Goal: Task Accomplishment & Management: Manage account settings

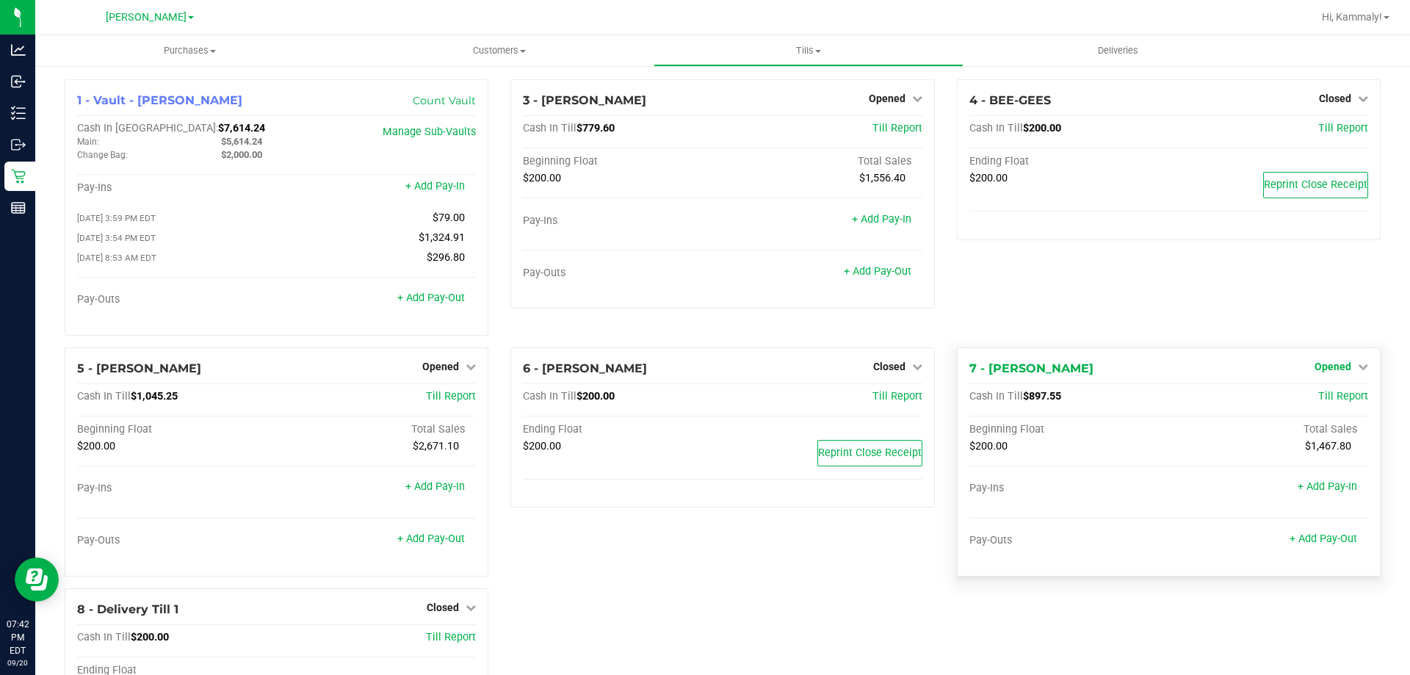
click at [1334, 372] on span "Opened" at bounding box center [1333, 367] width 37 height 12
click at [1337, 402] on link "Close Till" at bounding box center [1335, 397] width 40 height 12
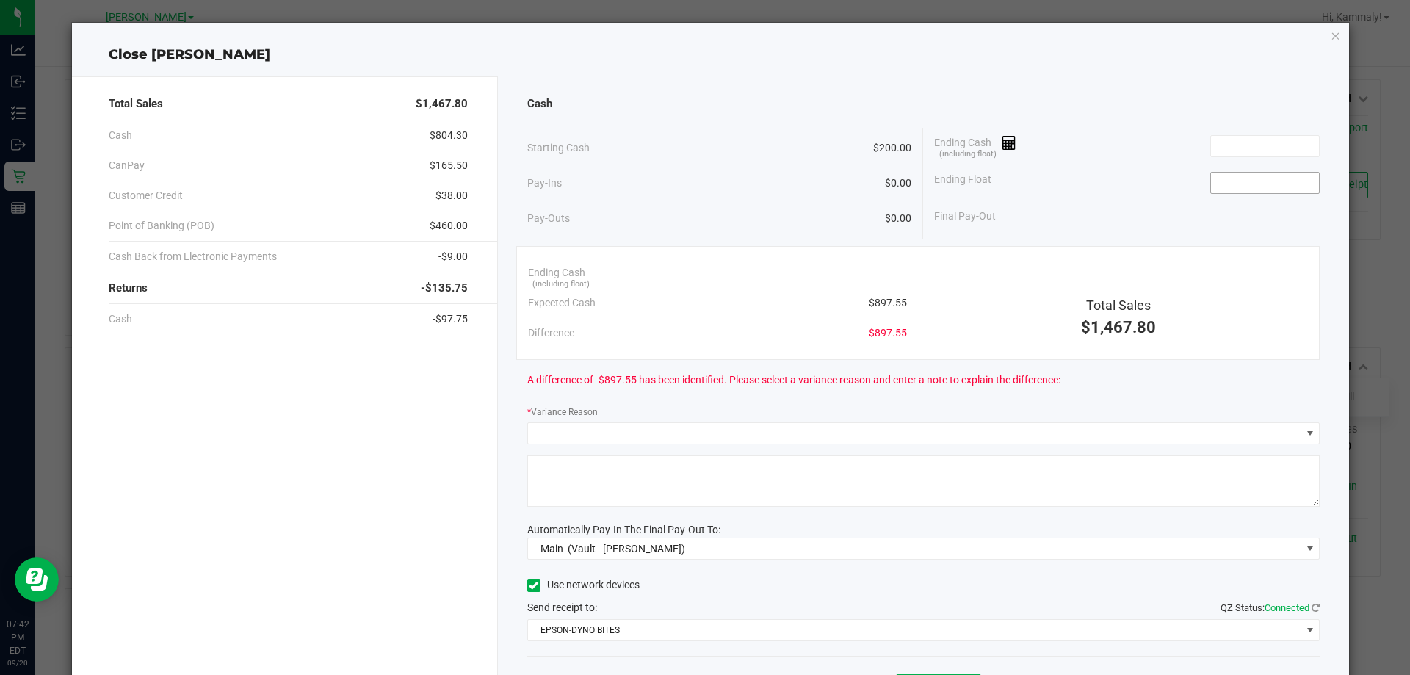
click at [1259, 174] on input at bounding box center [1265, 183] width 108 height 21
click at [1289, 146] on input at bounding box center [1265, 146] width 108 height 21
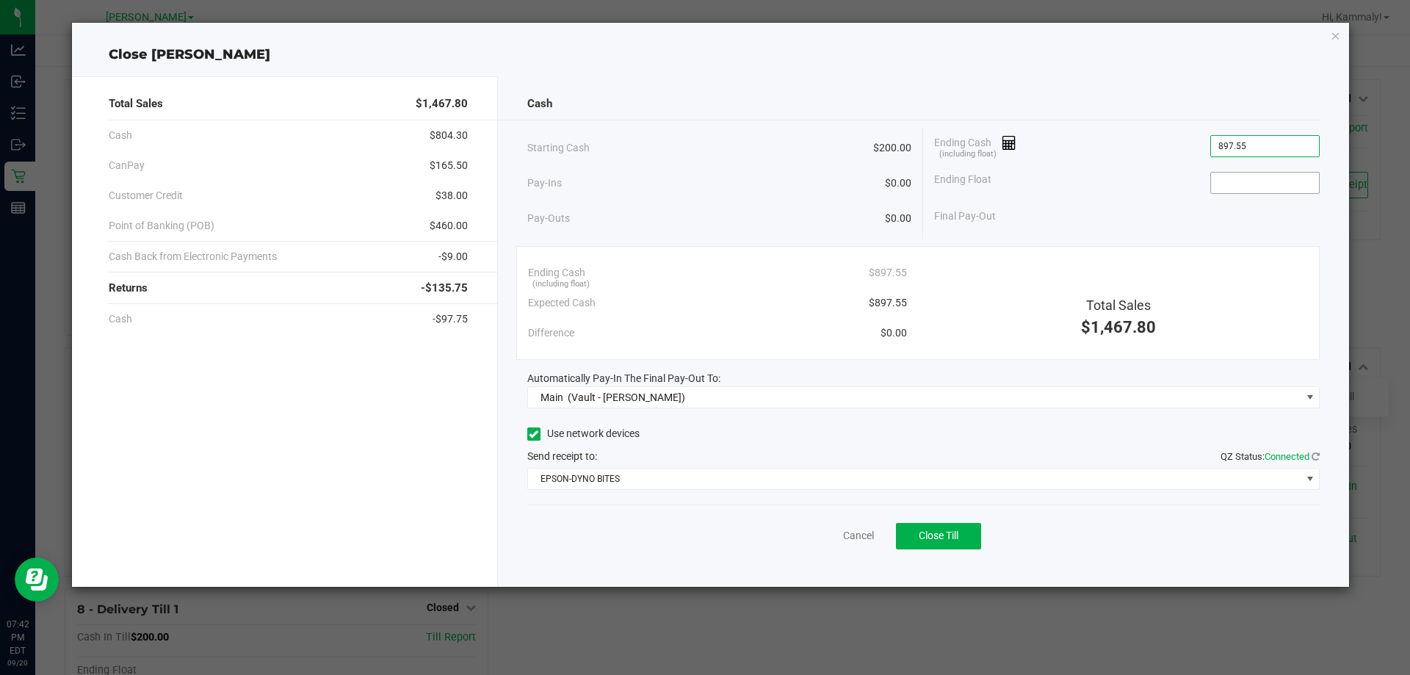
click at [1276, 187] on input at bounding box center [1265, 183] width 108 height 21
type input "$897.55"
click at [759, 565] on div "Cash Starting Cash $200.00 Pay-Ins $0.00 Pay-Outs $0.00 Ending Cash (including …" at bounding box center [924, 331] width 852 height 510
type input "$200.00"
click at [948, 538] on span "Close Till" at bounding box center [939, 536] width 40 height 12
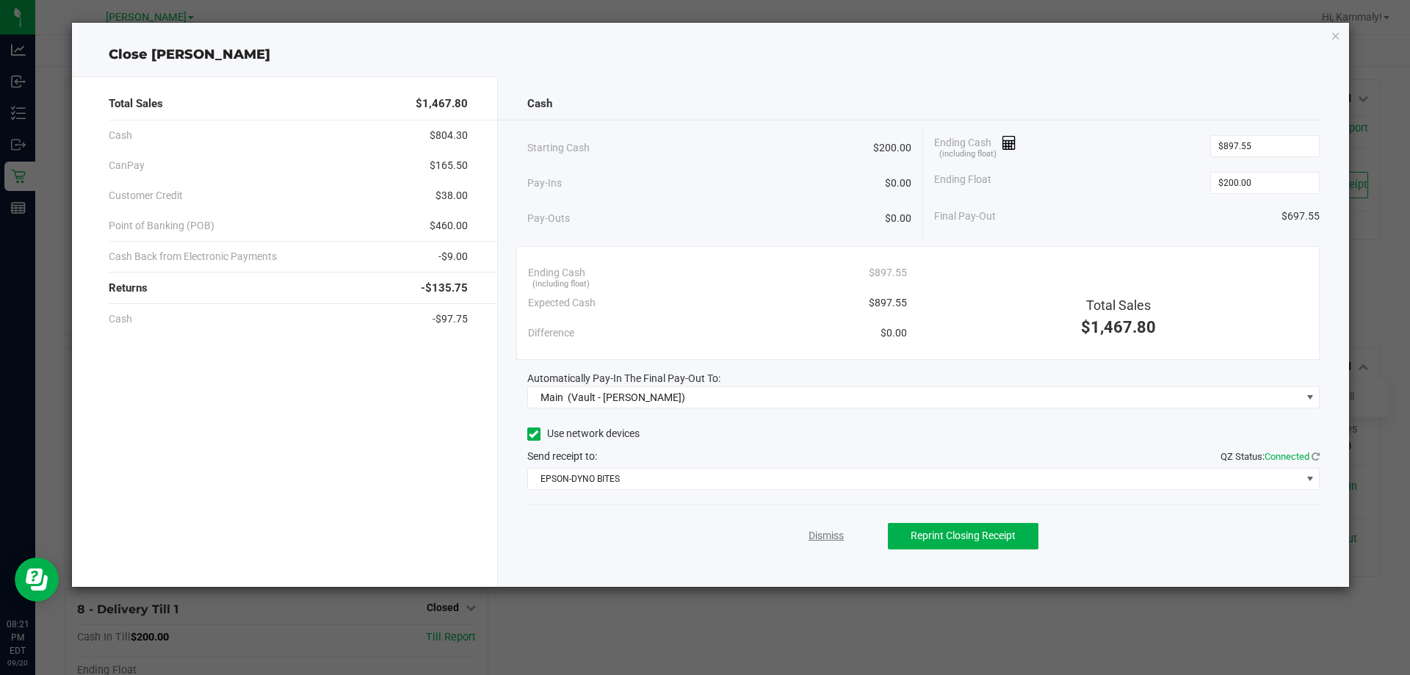
click at [831, 534] on link "Dismiss" at bounding box center [826, 535] width 35 height 15
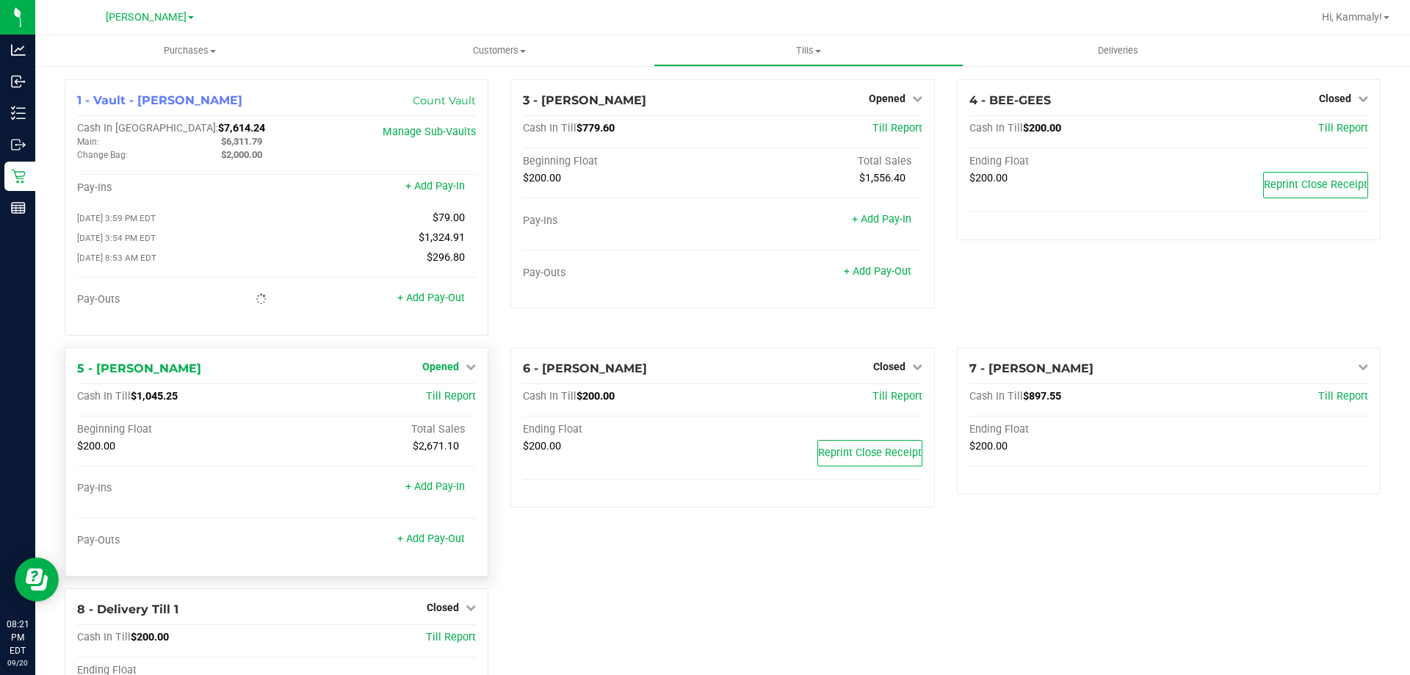
click at [449, 369] on span "Opened" at bounding box center [440, 367] width 37 height 12
click at [446, 401] on link "Close Till" at bounding box center [443, 397] width 40 height 12
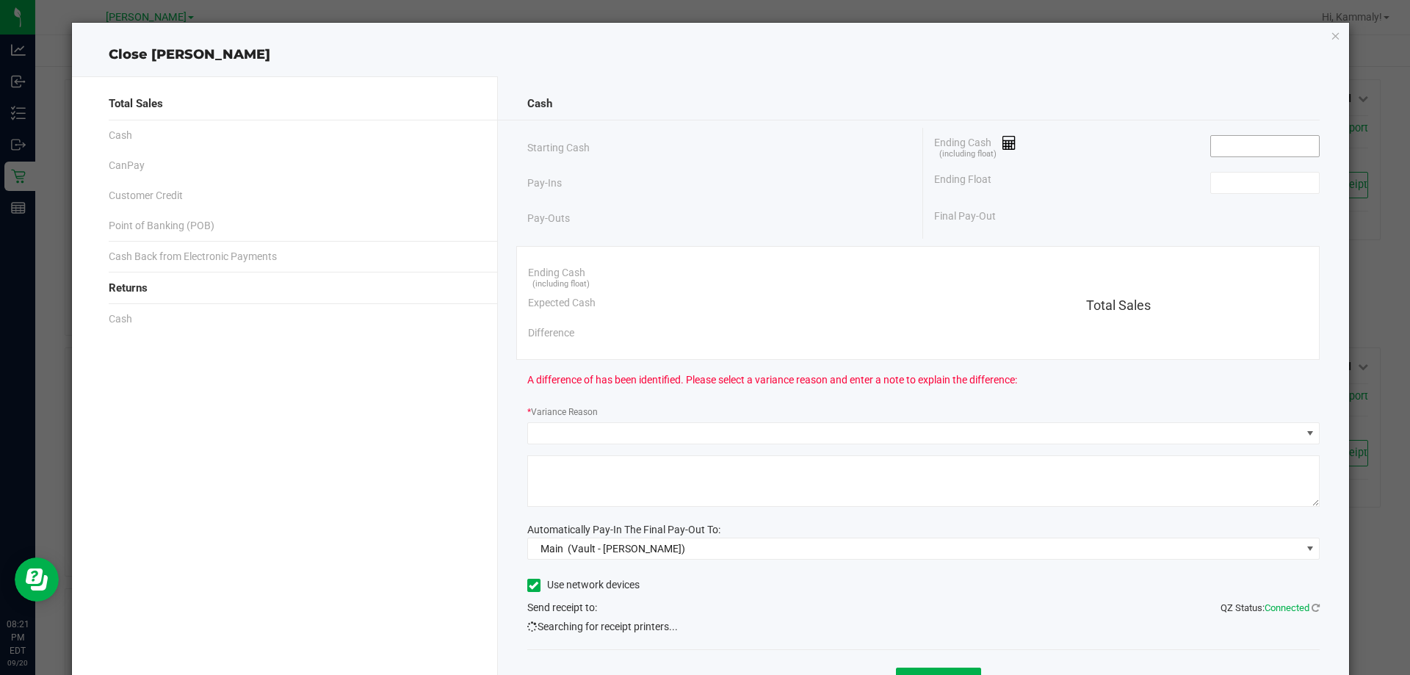
click at [1241, 142] on input at bounding box center [1265, 146] width 108 height 21
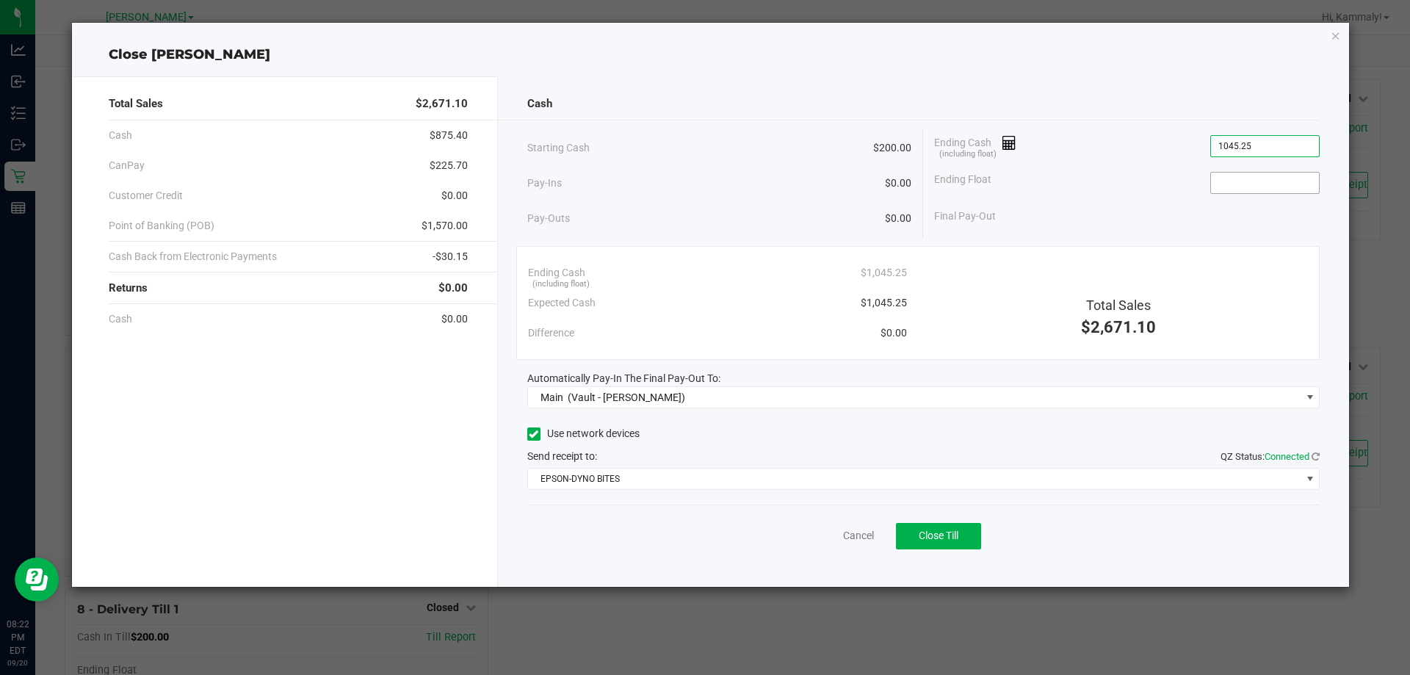
click at [1262, 186] on input at bounding box center [1265, 183] width 108 height 21
type input "$1,045.25"
click at [344, 483] on div "Total Sales $2,671.10 Cash $875.40 CanPay $225.70 Customer Credit $0.00 Point o…" at bounding box center [285, 331] width 426 height 510
type input "$200.00"
click at [961, 548] on button "Close Till" at bounding box center [938, 536] width 85 height 26
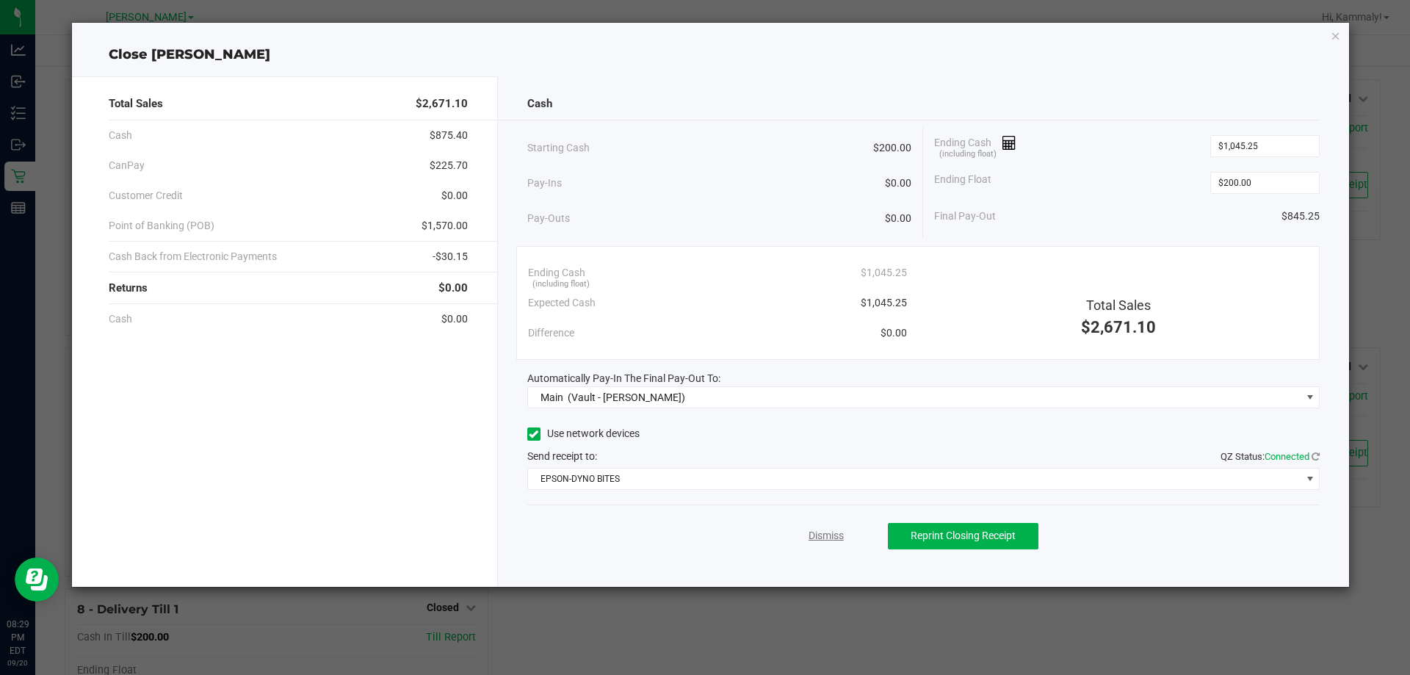
click at [833, 532] on link "Dismiss" at bounding box center [826, 535] width 35 height 15
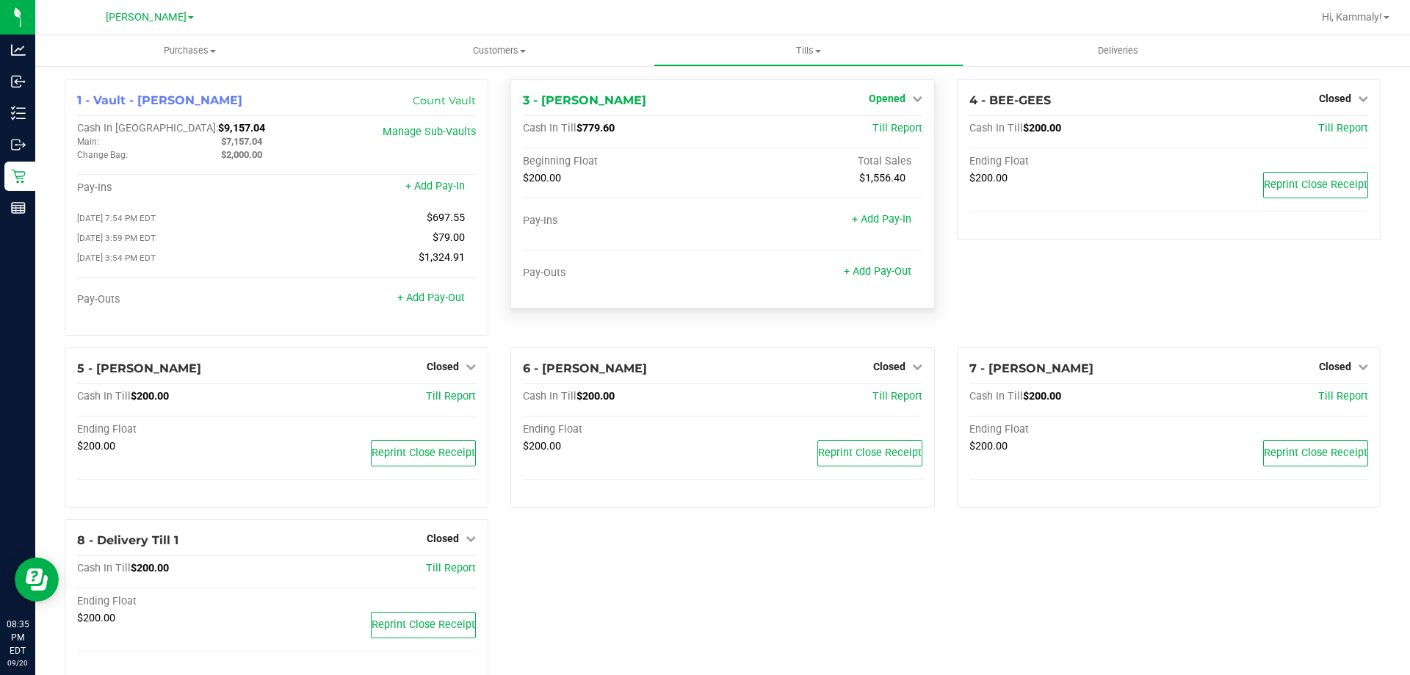
click at [869, 94] on span "Opened" at bounding box center [887, 99] width 37 height 12
click at [897, 129] on link "Close Till" at bounding box center [889, 129] width 40 height 12
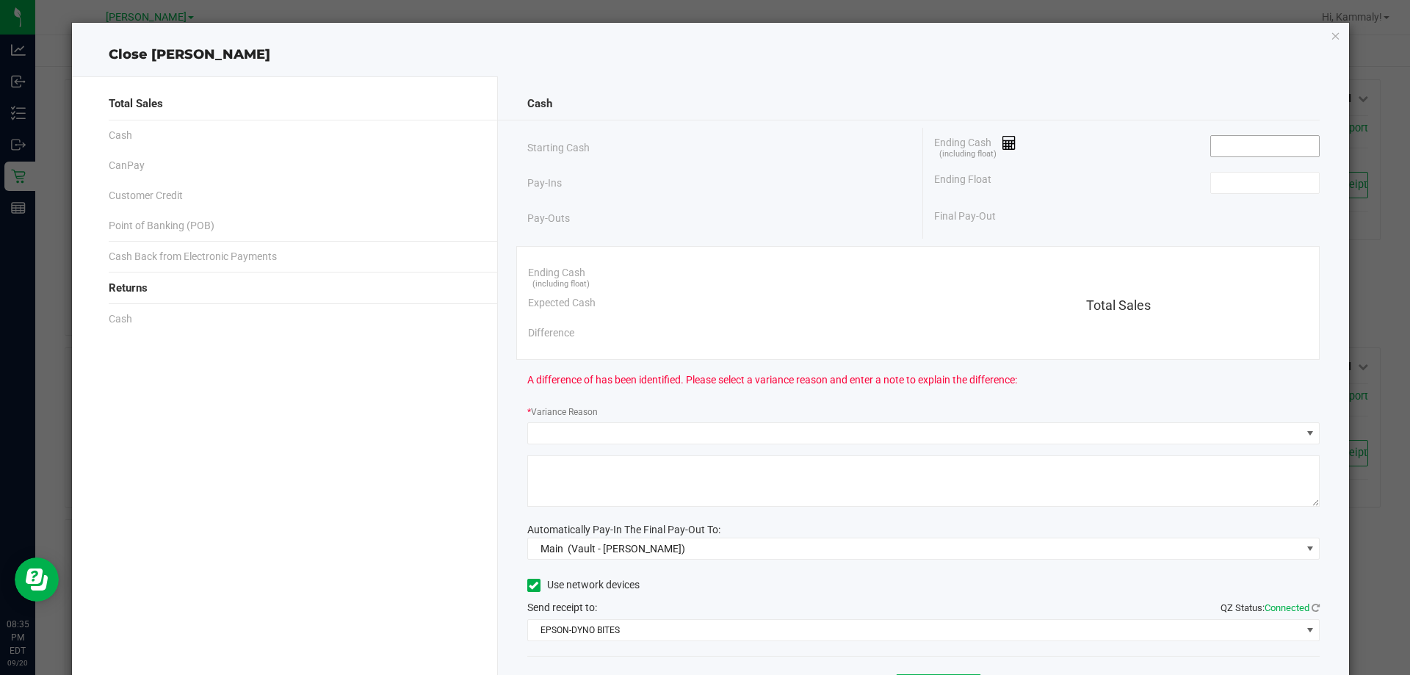
click at [1235, 146] on input at bounding box center [1265, 146] width 108 height 21
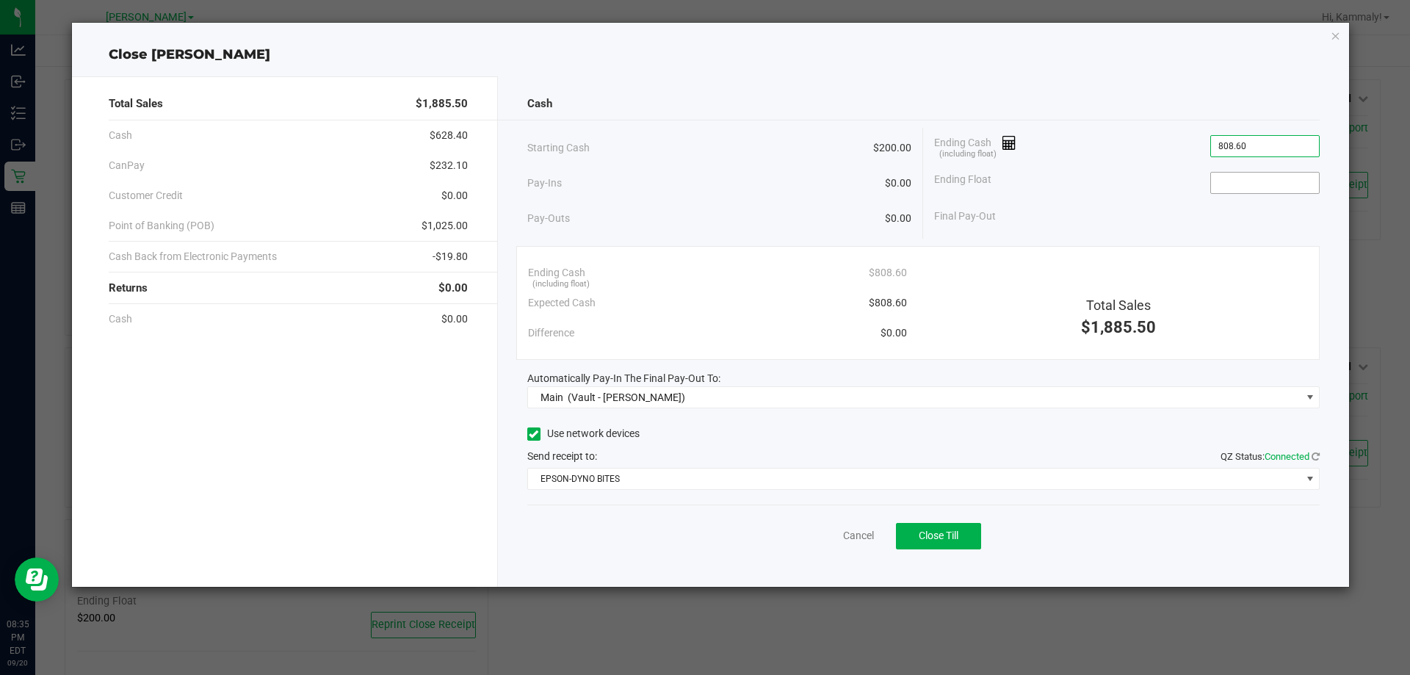
click at [1271, 186] on input at bounding box center [1265, 183] width 108 height 21
type input "$808.60"
click at [341, 443] on div "Total Sales $1,885.50 Cash $628.40 CanPay $232.10 Customer Credit $0.00 Point o…" at bounding box center [285, 331] width 426 height 510
type input "$200.00"
click at [917, 523] on button "Close Till" at bounding box center [938, 536] width 85 height 26
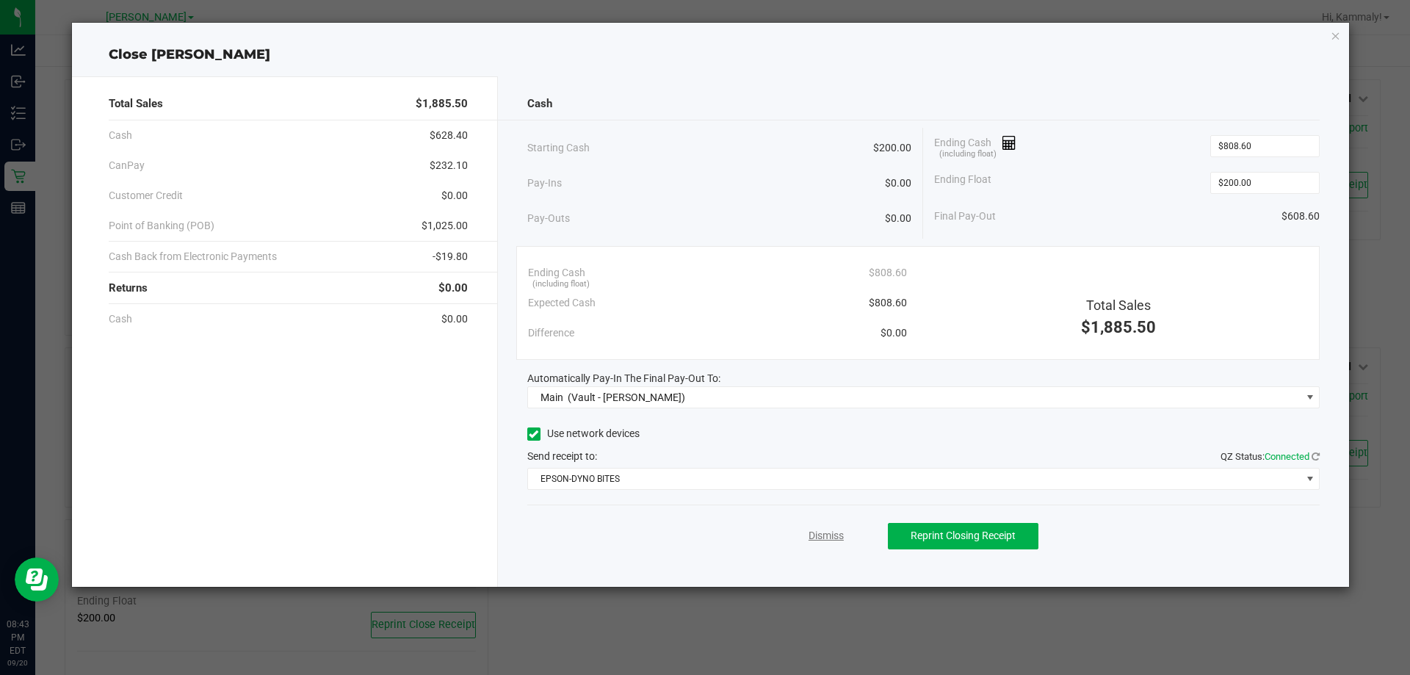
click at [815, 541] on link "Dismiss" at bounding box center [826, 535] width 35 height 15
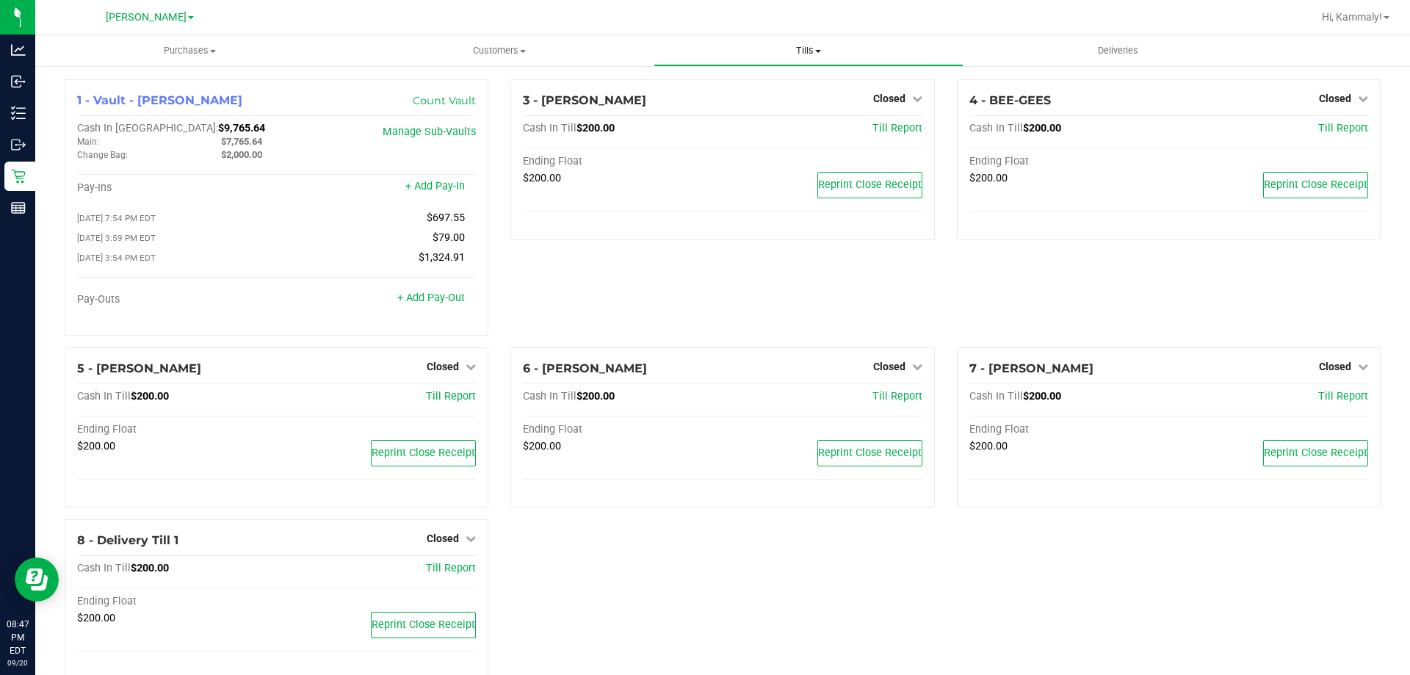
click at [795, 45] on span "Tills" at bounding box center [808, 50] width 308 height 13
click at [768, 101] on span "Reconcile e-payments" at bounding box center [727, 106] width 146 height 12
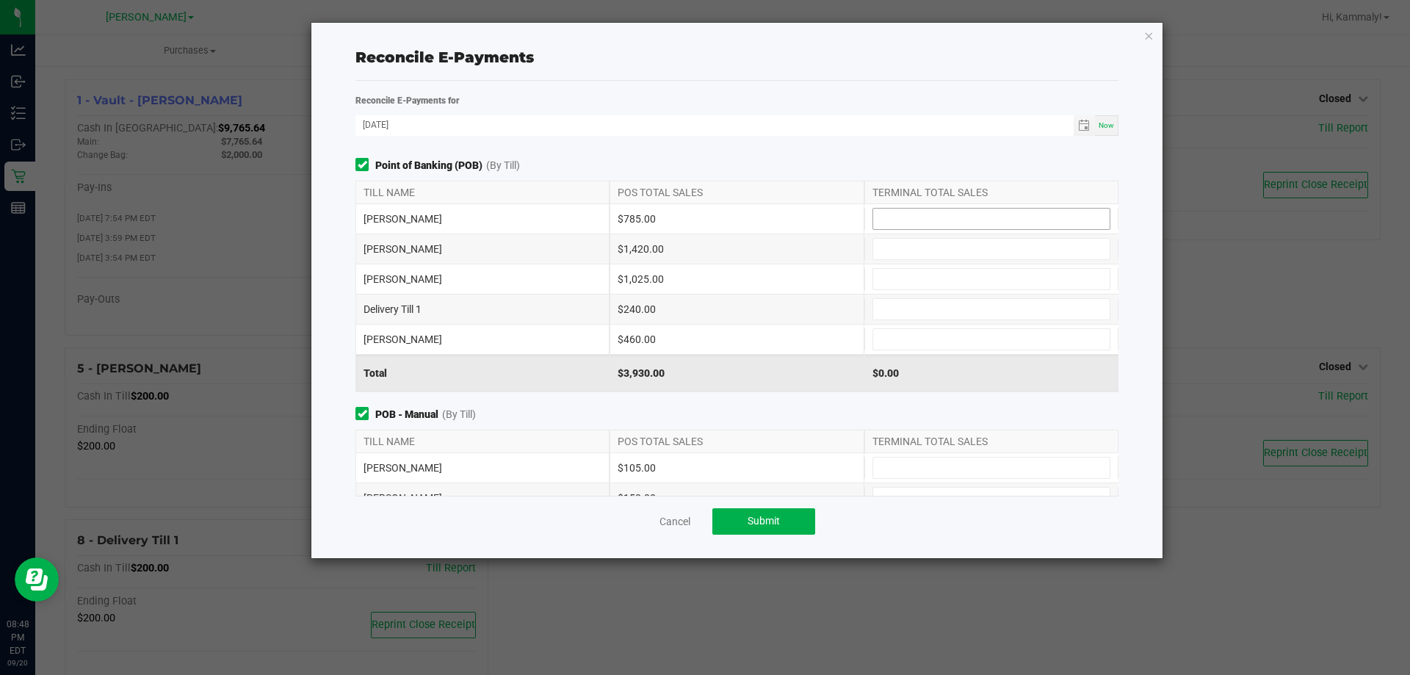
click at [978, 223] on input at bounding box center [991, 219] width 236 height 21
click at [627, 419] on span "POB - Manual (By Till)" at bounding box center [736, 414] width 763 height 15
click at [983, 219] on input at bounding box center [991, 219] width 236 height 21
click at [956, 459] on input at bounding box center [991, 468] width 236 height 21
type input "$785.00"
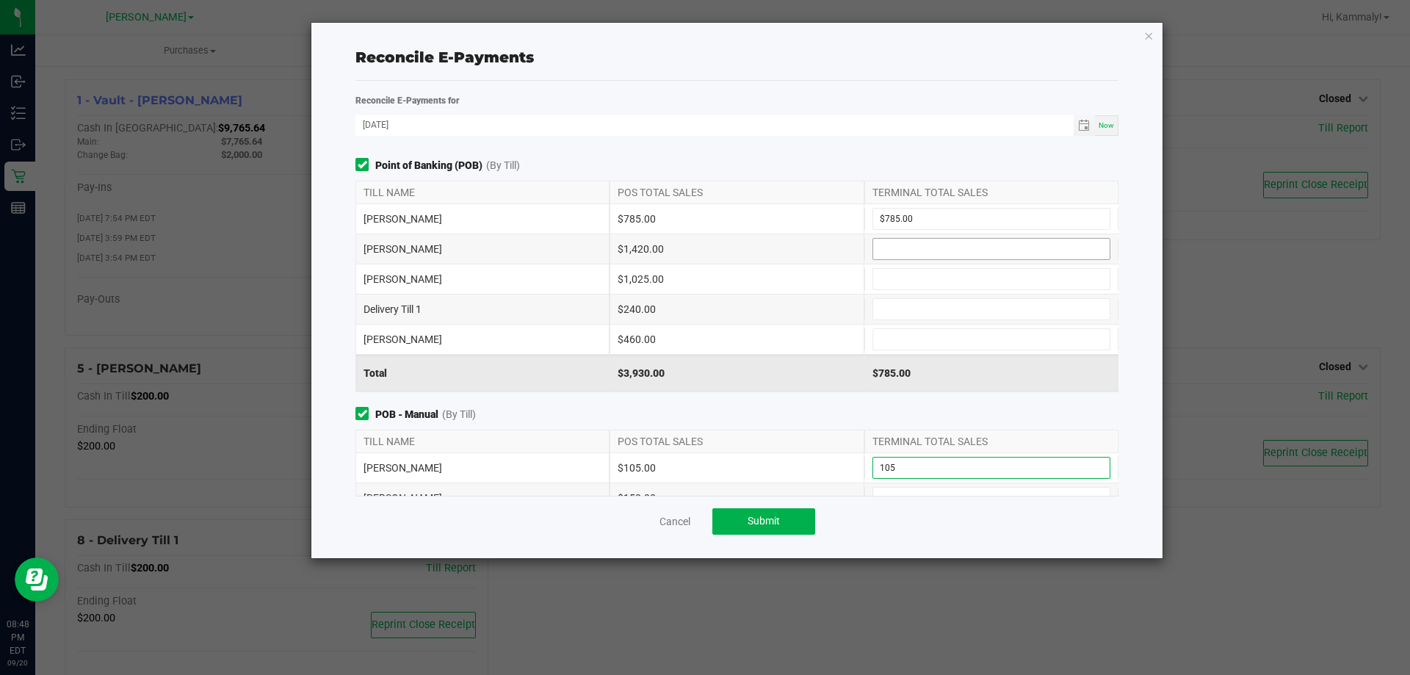
click at [983, 245] on input at bounding box center [991, 249] width 236 height 21
type input "$105.00"
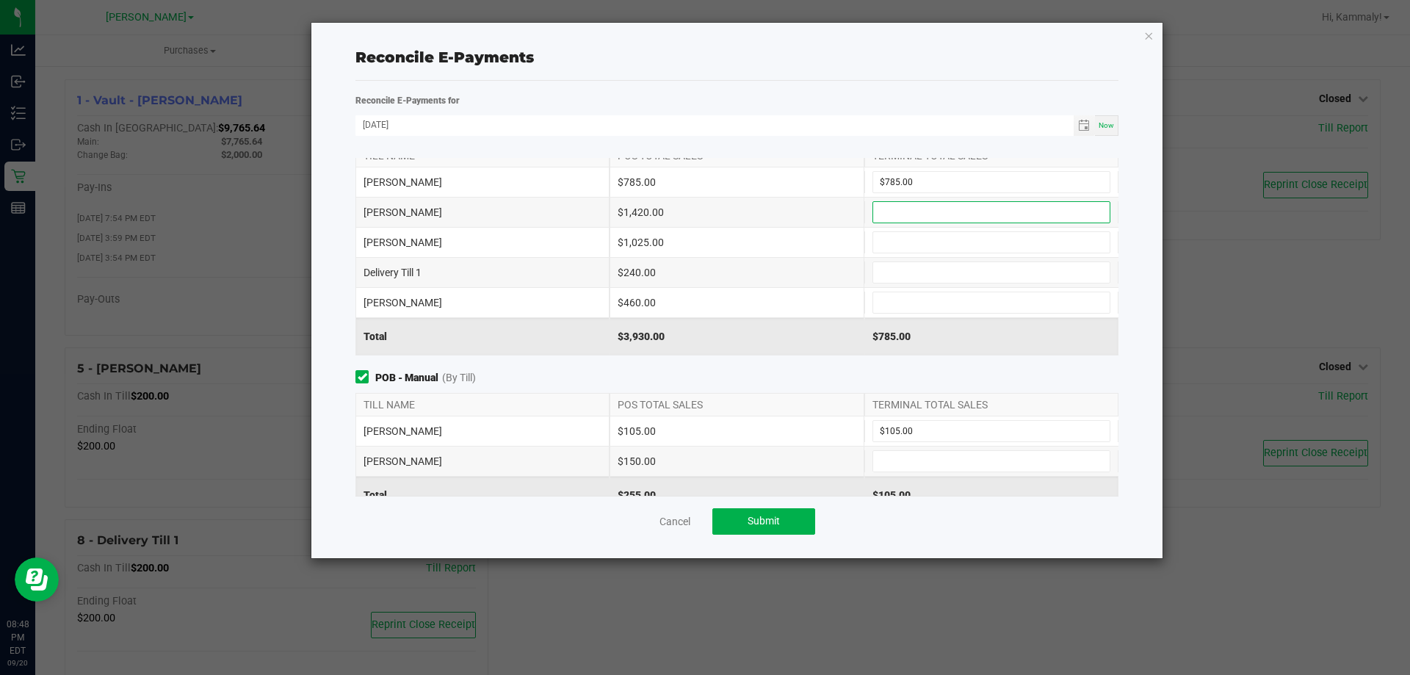
scroll to position [45, 0]
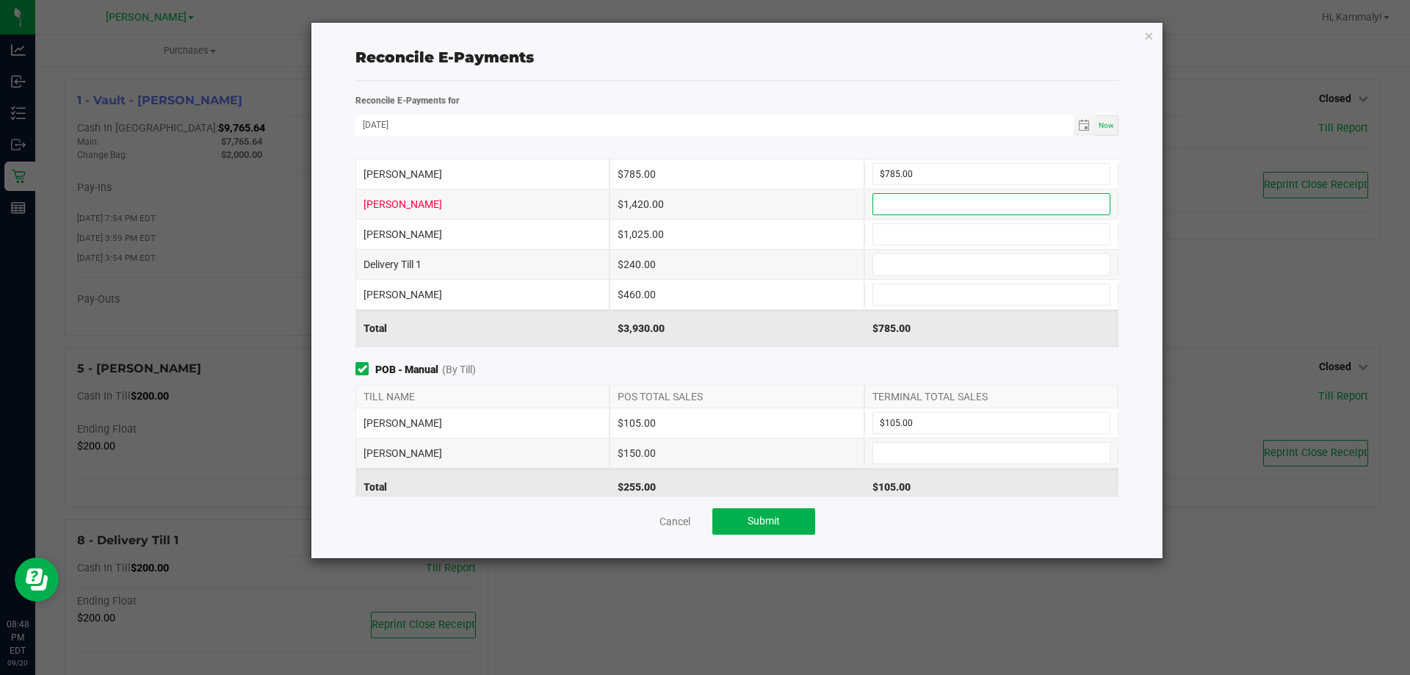
click at [980, 206] on input at bounding box center [991, 204] width 236 height 21
click at [969, 453] on input at bounding box center [991, 453] width 236 height 21
type input "$1,420.00"
click at [972, 237] on input at bounding box center [991, 234] width 236 height 21
type input "$150.00"
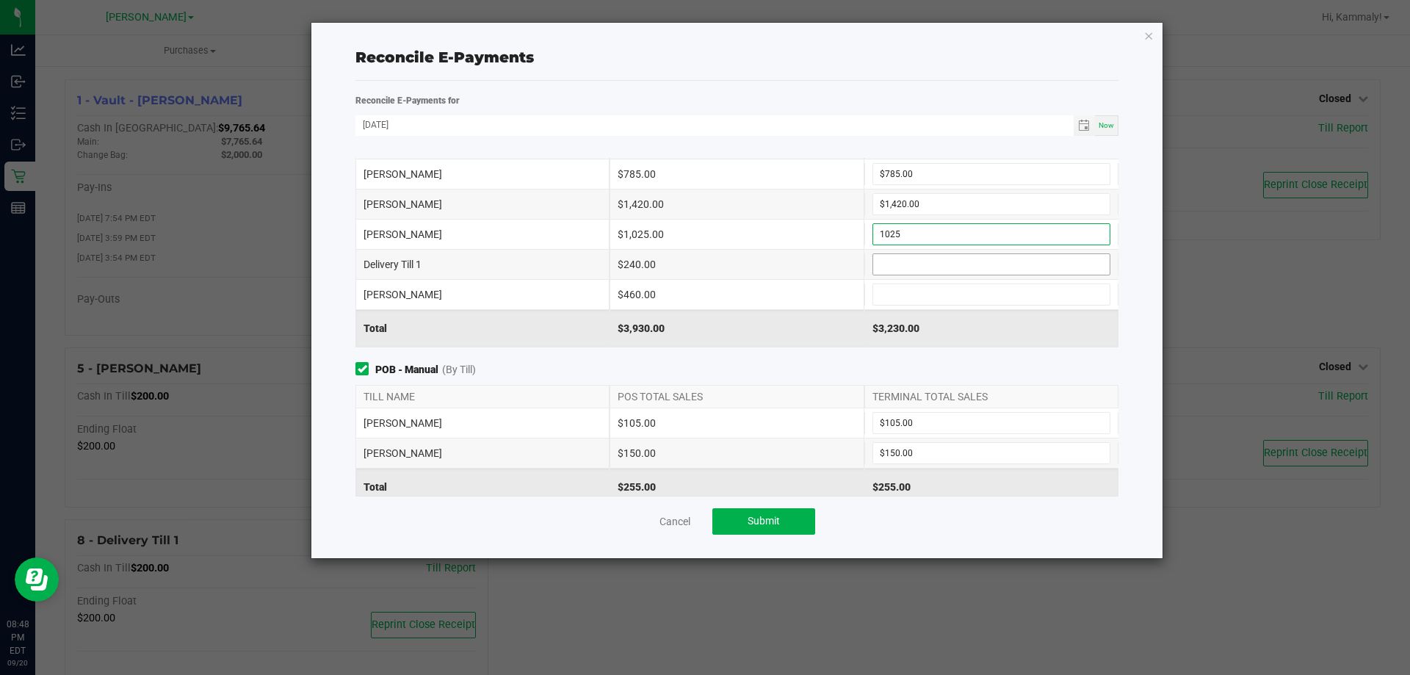
click at [947, 264] on input at bounding box center [991, 264] width 236 height 21
type input "$1,025.00"
click at [973, 299] on input at bounding box center [991, 294] width 236 height 21
type input "$240.00"
type input "$460.00"
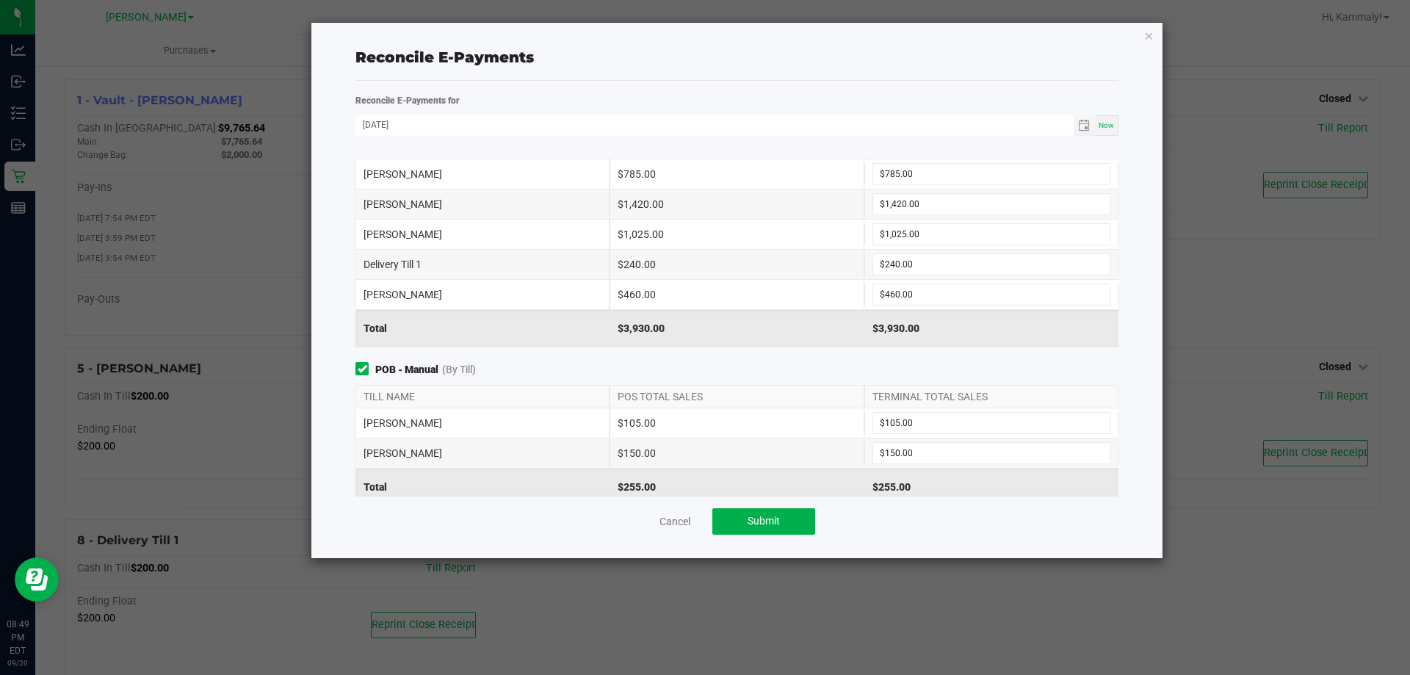
drag, startPoint x: 1118, startPoint y: 317, endPoint x: 1118, endPoint y: 328, distance: 11.0
click at [1118, 328] on div "TILL NAME POS TOTAL SALES TERMINAL TOTAL SALES [PERSON_NAME] $785.00 $785.00 [P…" at bounding box center [736, 242] width 785 height 212
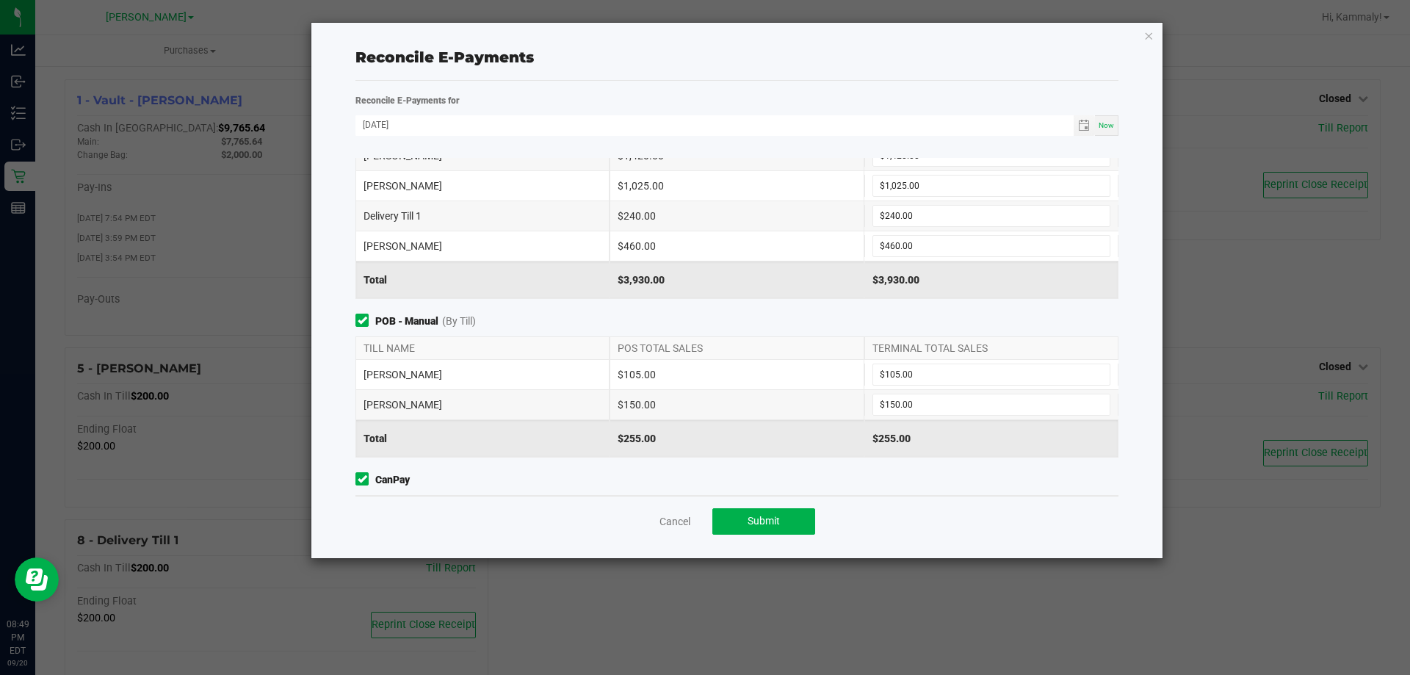
scroll to position [234, 0]
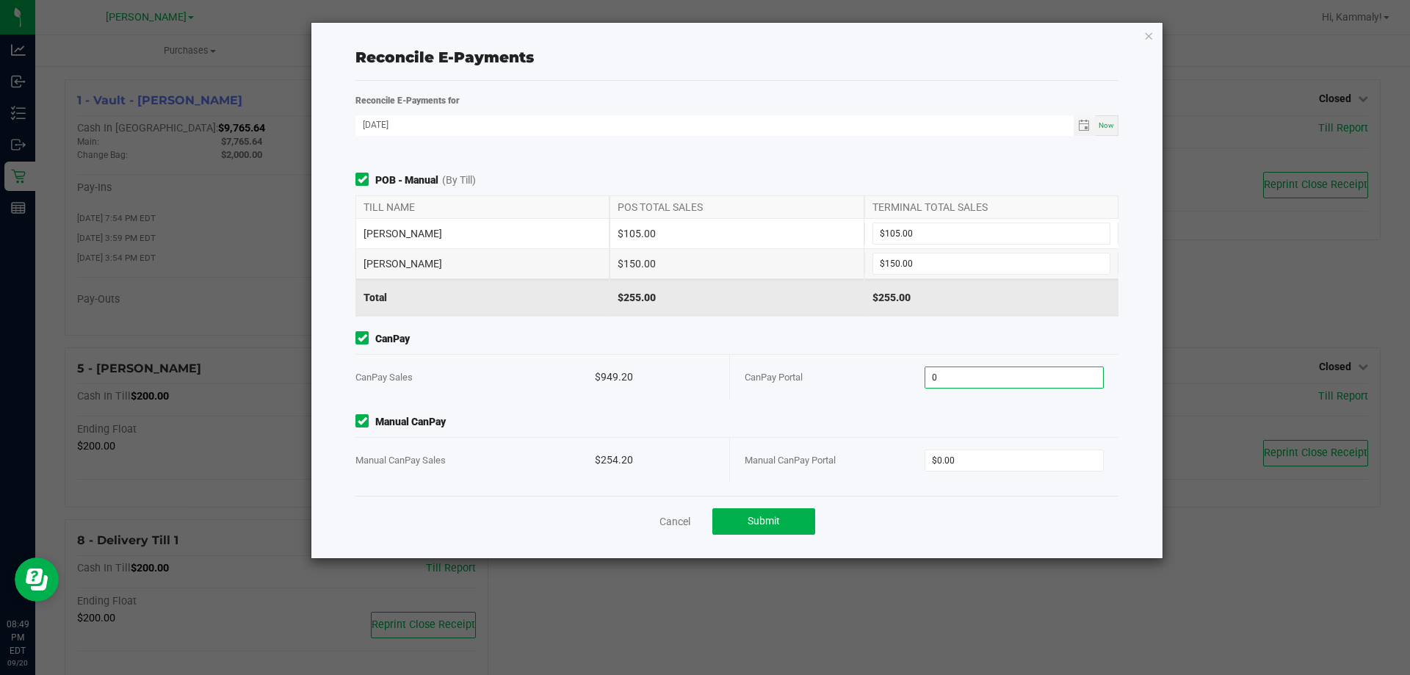
click at [1006, 369] on input "0" at bounding box center [1014, 377] width 178 height 21
click at [994, 458] on input "$0.00" at bounding box center [1014, 460] width 178 height 21
type input "$949.20"
click at [773, 508] on button "Submit" at bounding box center [763, 521] width 103 height 26
type input "$254.20"
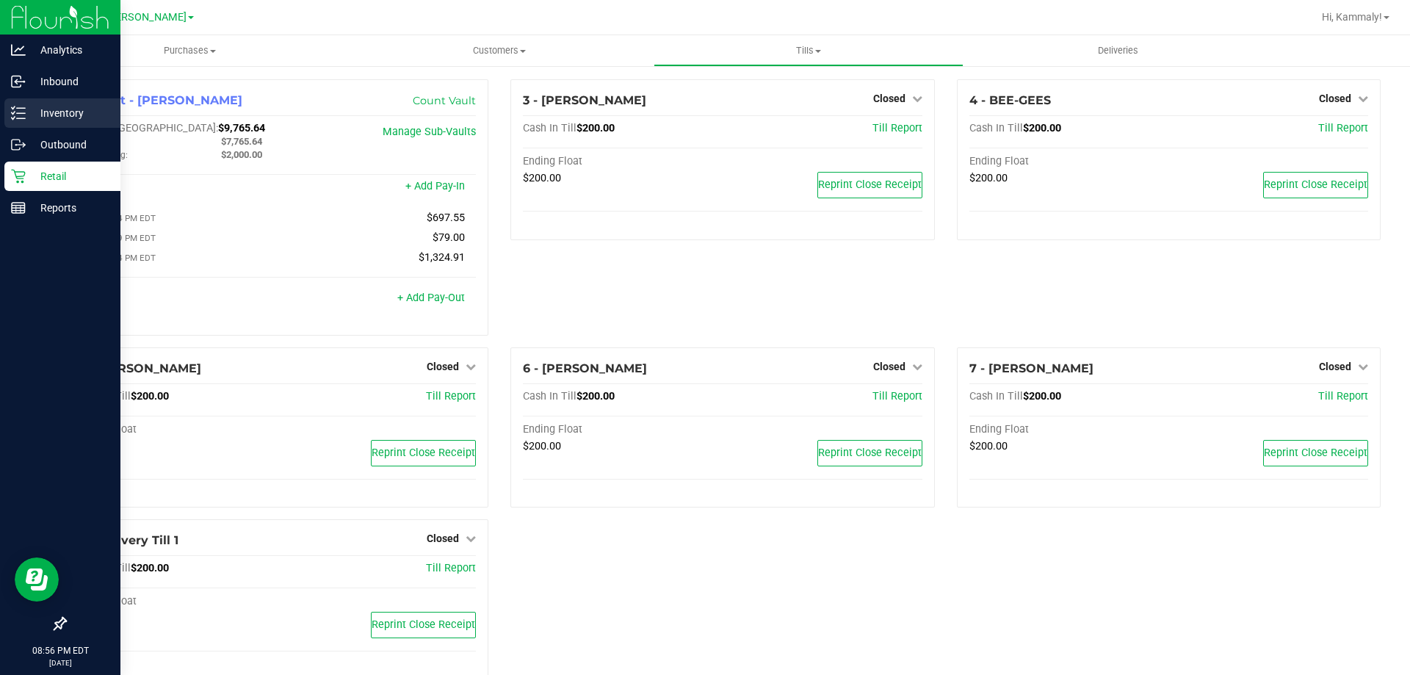
click at [31, 112] on p "Inventory" at bounding box center [70, 113] width 88 height 18
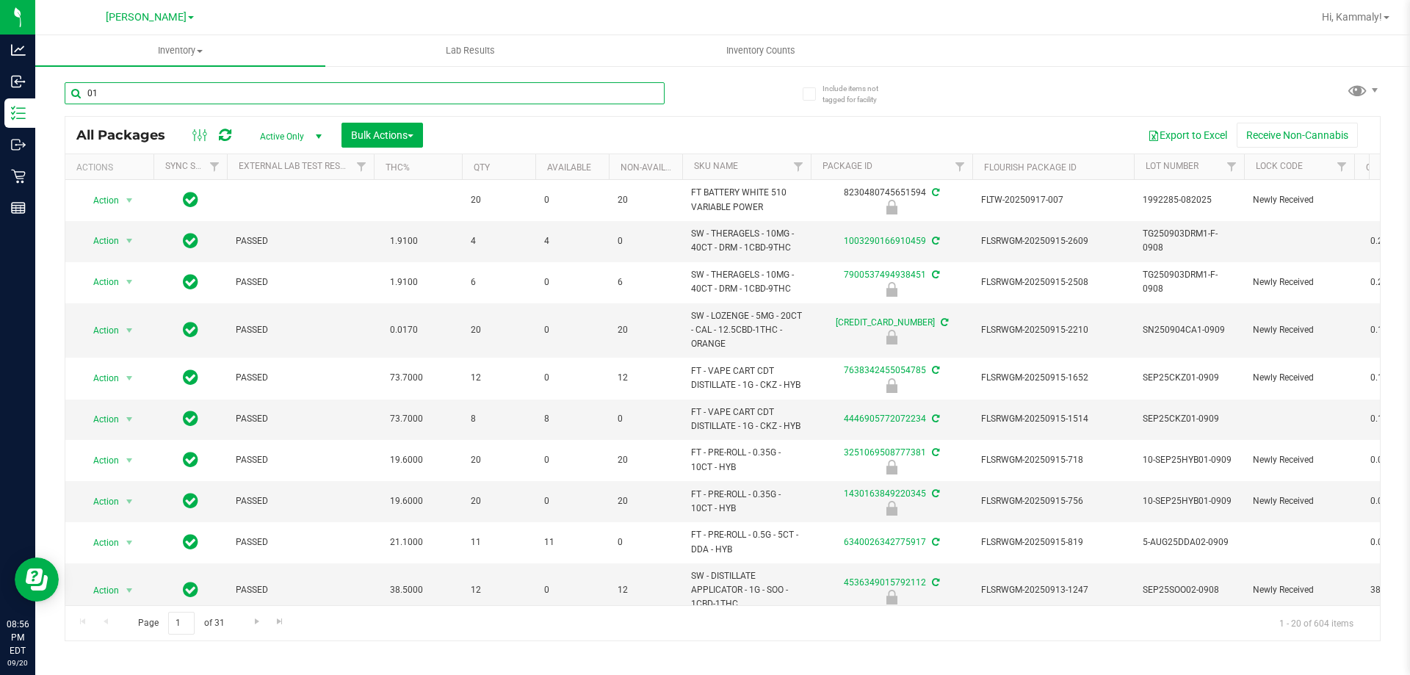
click at [364, 87] on input "01" at bounding box center [365, 93] width 600 height 22
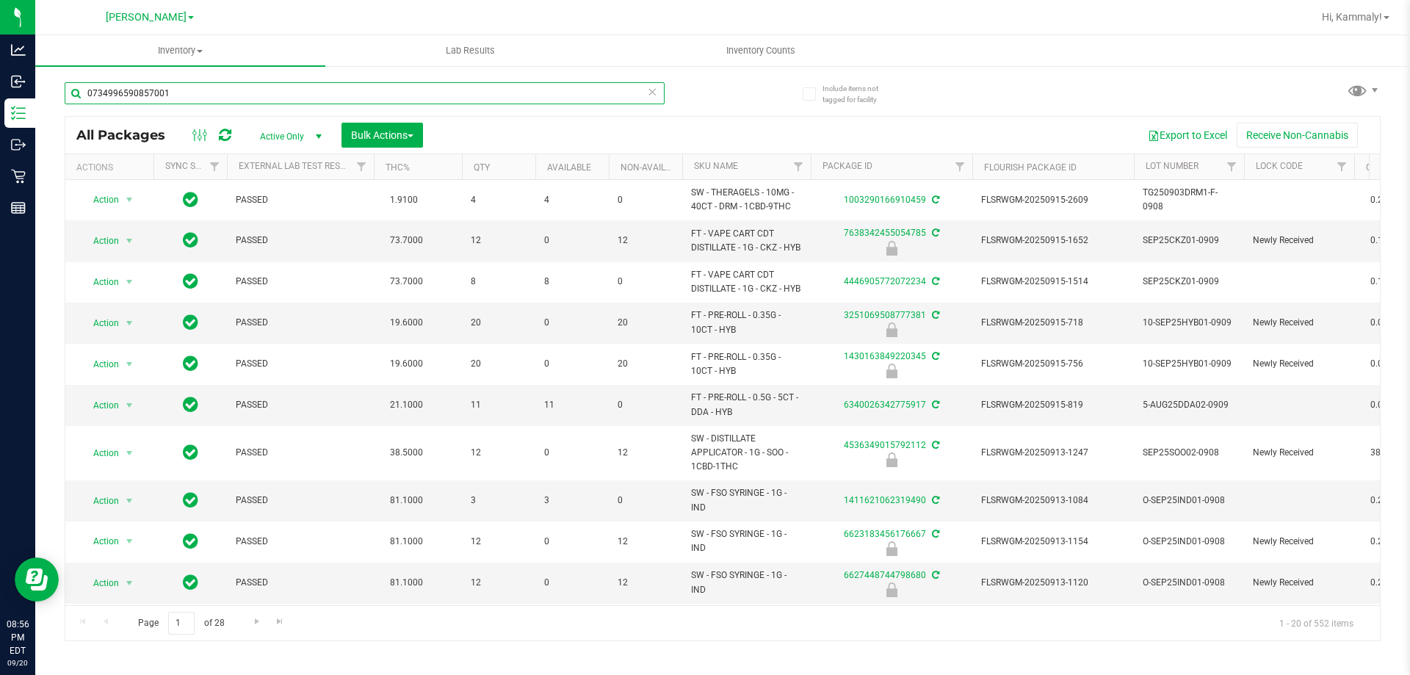
type input "0734996590857001"
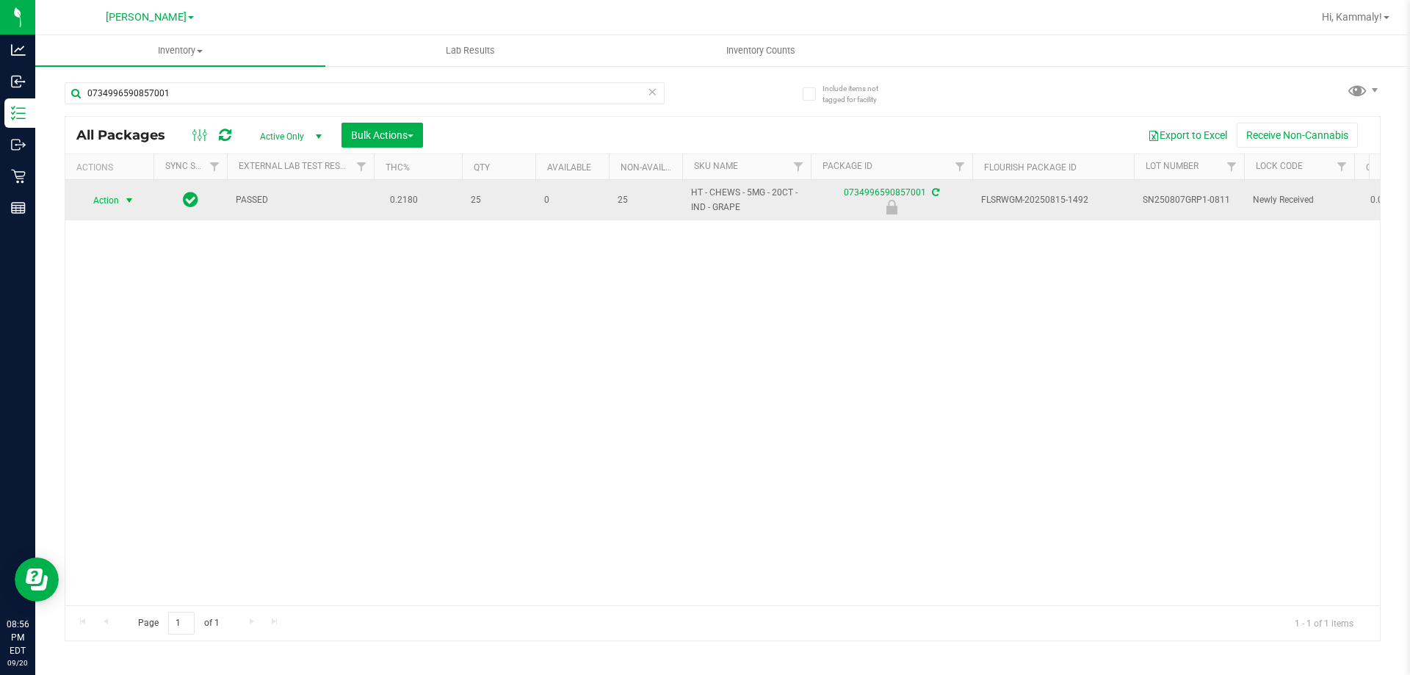
click at [115, 197] on span "Action" at bounding box center [100, 200] width 40 height 21
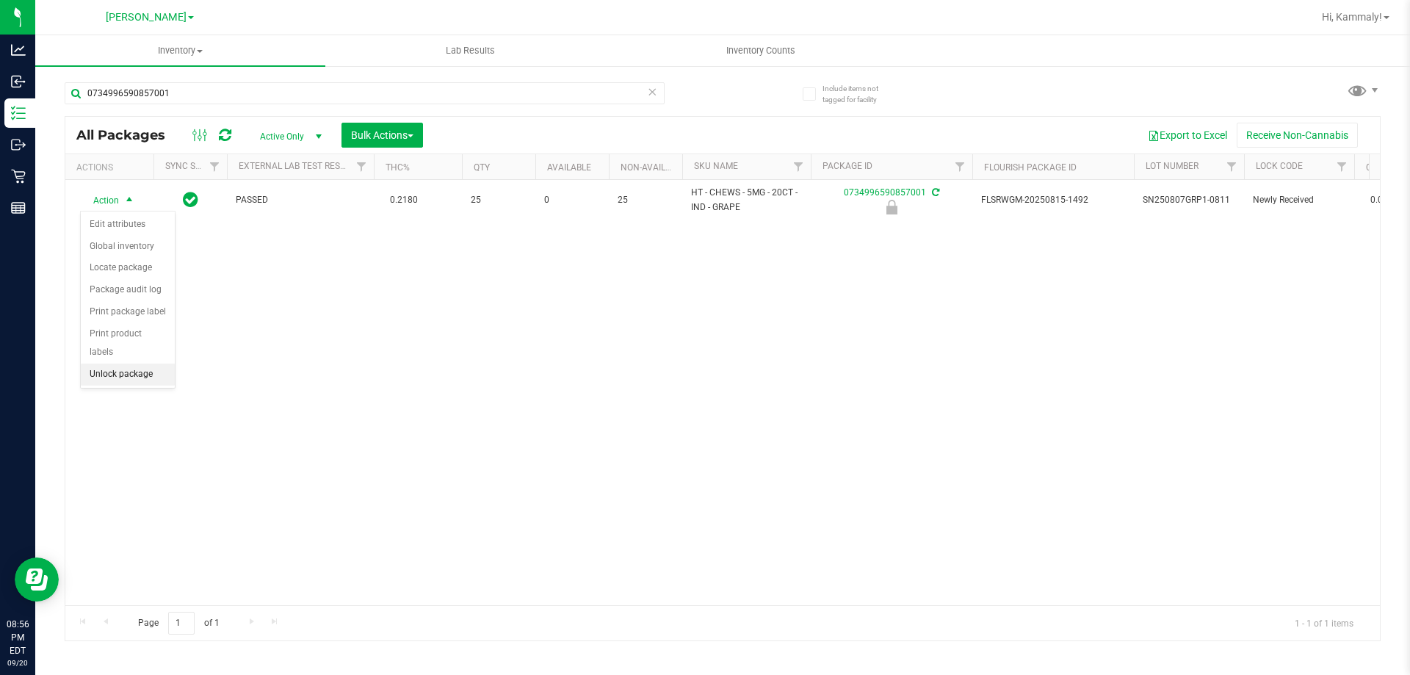
click at [149, 364] on li "Unlock package" at bounding box center [128, 375] width 94 height 22
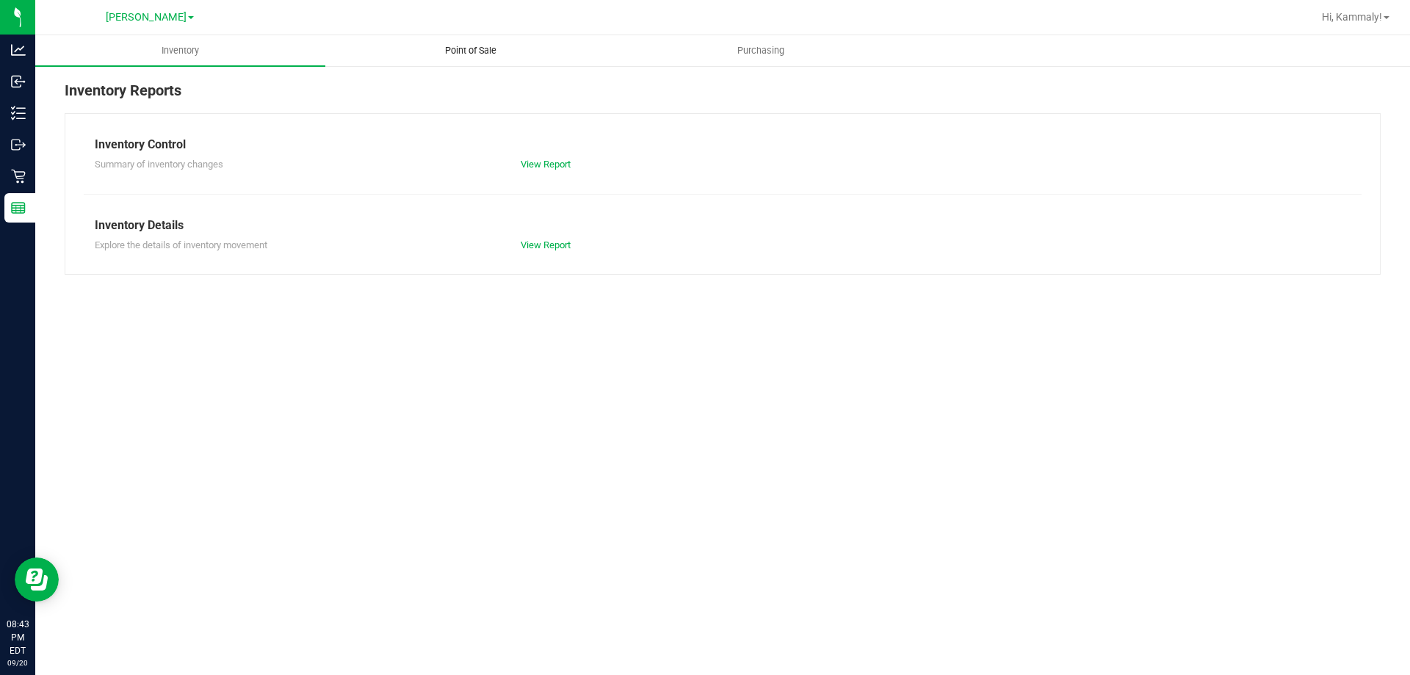
click at [476, 39] on uib-tab-heading "Point of Sale" at bounding box center [470, 50] width 289 height 29
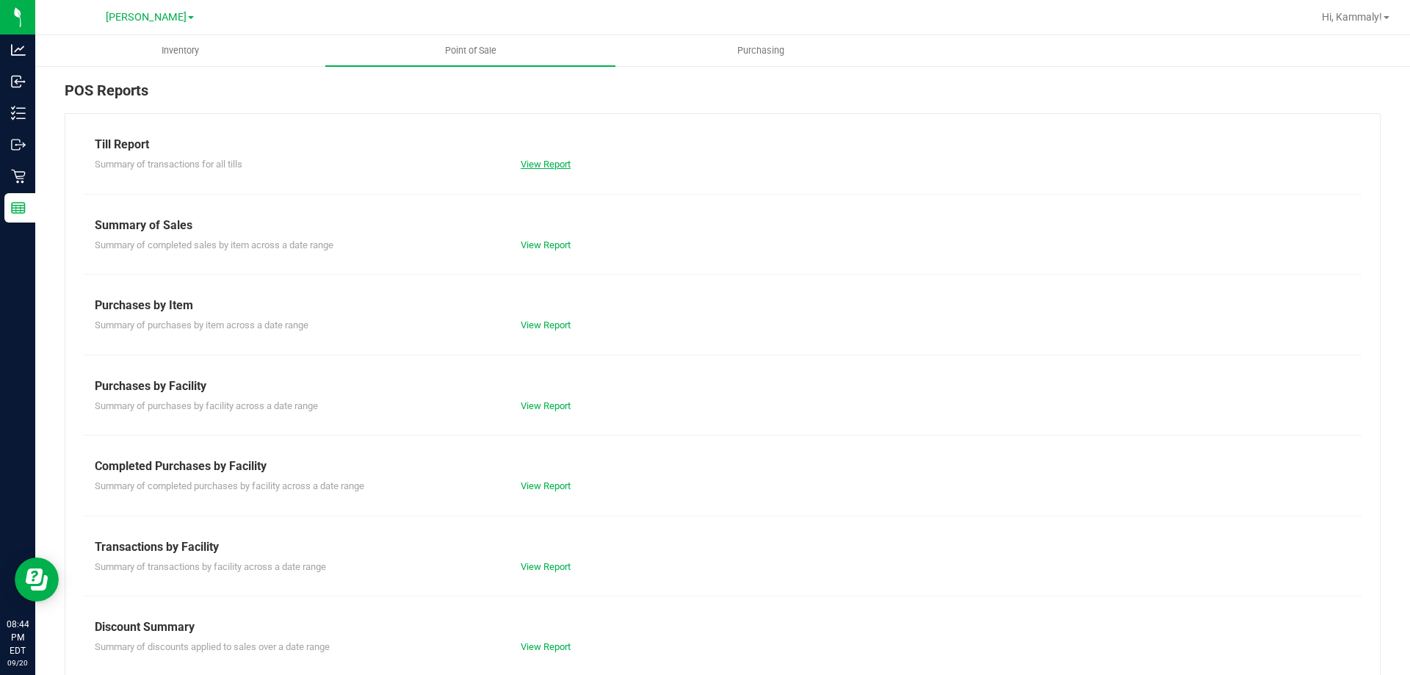
click at [563, 161] on link "View Report" at bounding box center [546, 164] width 50 height 11
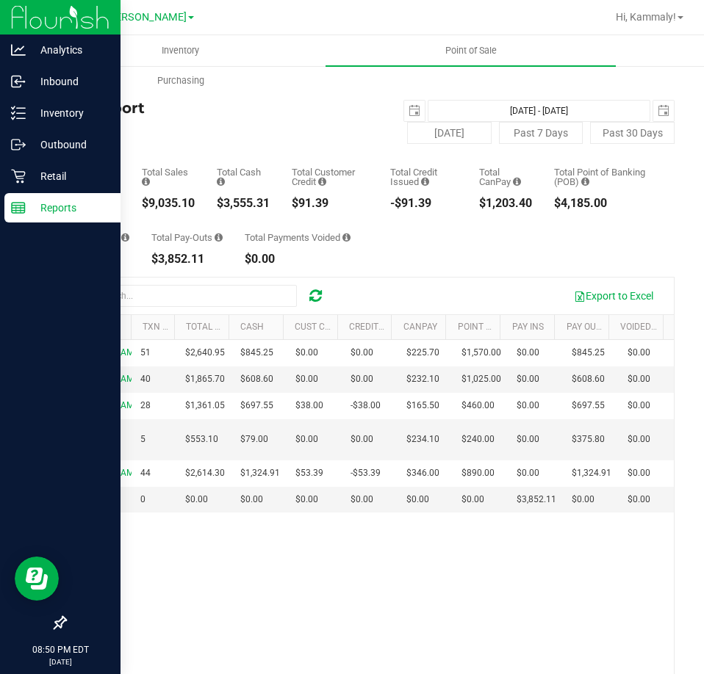
click at [12, 214] on icon at bounding box center [18, 208] width 15 height 15
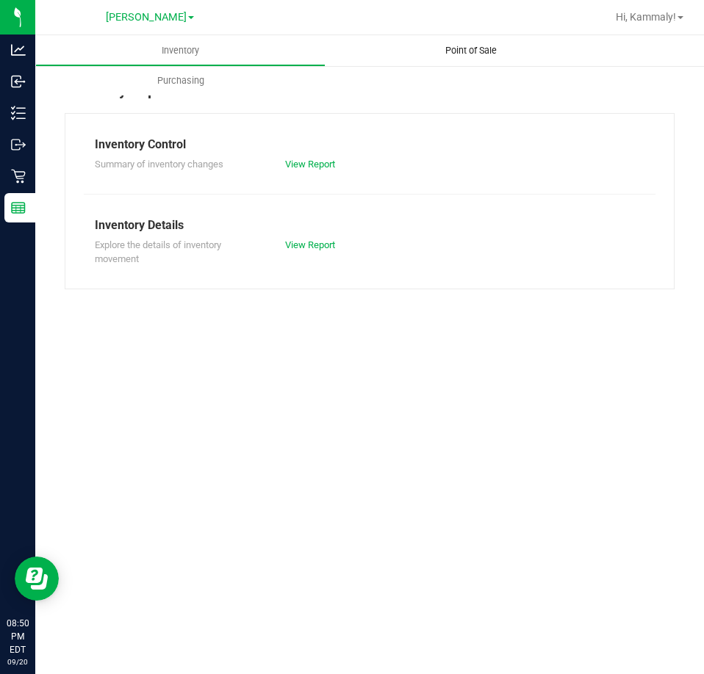
click at [471, 59] on uib-tab-heading "Point of Sale" at bounding box center [470, 50] width 290 height 31
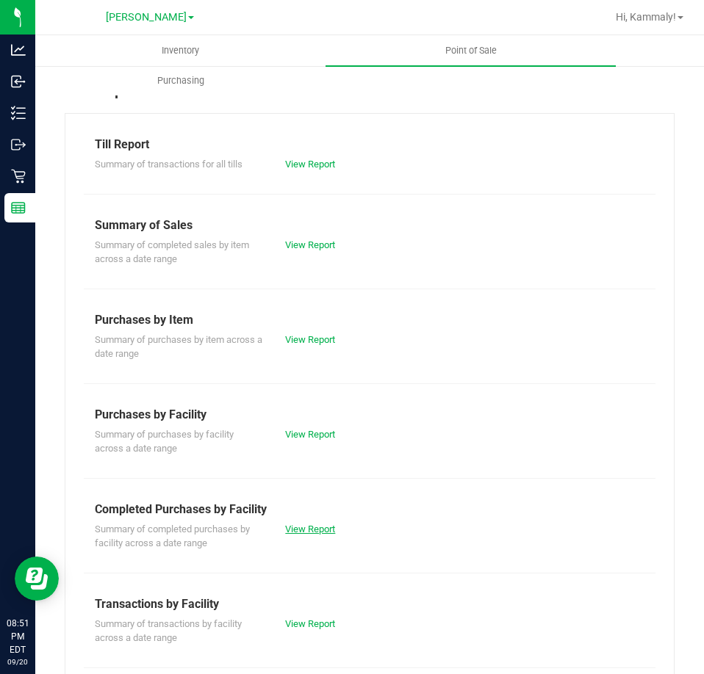
click at [293, 525] on link "View Report" at bounding box center [310, 529] width 50 height 11
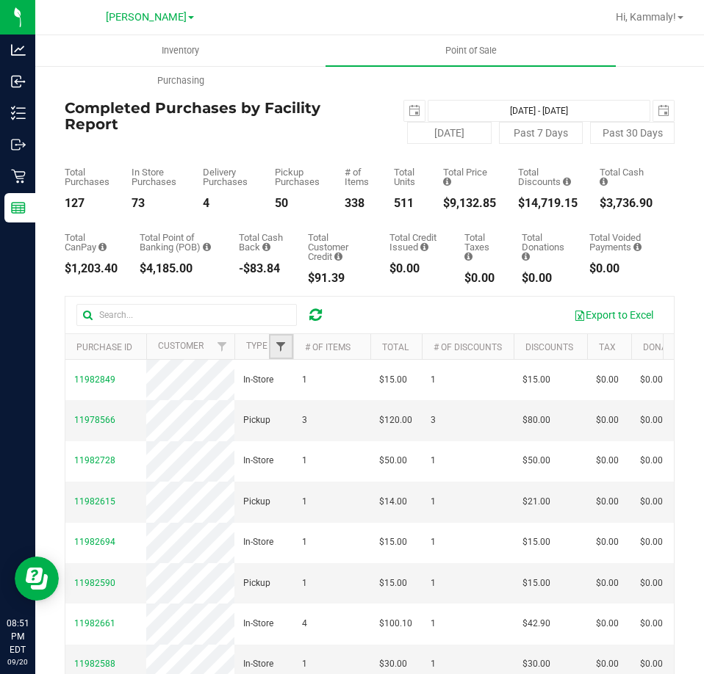
click at [283, 348] on span "Filter" at bounding box center [281, 347] width 12 height 12
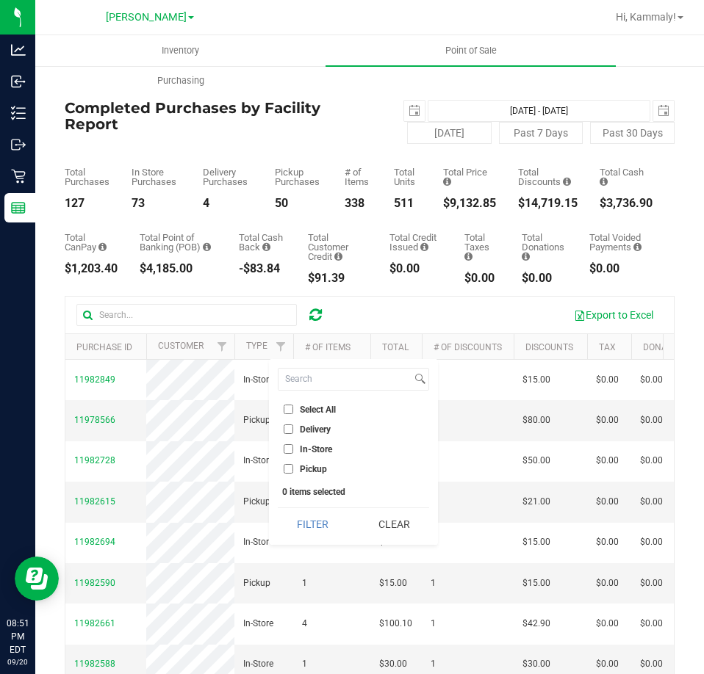
click at [294, 436] on li "Delivery" at bounding box center [353, 429] width 151 height 15
click at [285, 428] on input "Delivery" at bounding box center [288, 430] width 10 height 10
checkbox input "true"
click at [321, 537] on button "Filter" at bounding box center [313, 524] width 71 height 32
